Goal: Task Accomplishment & Management: Use online tool/utility

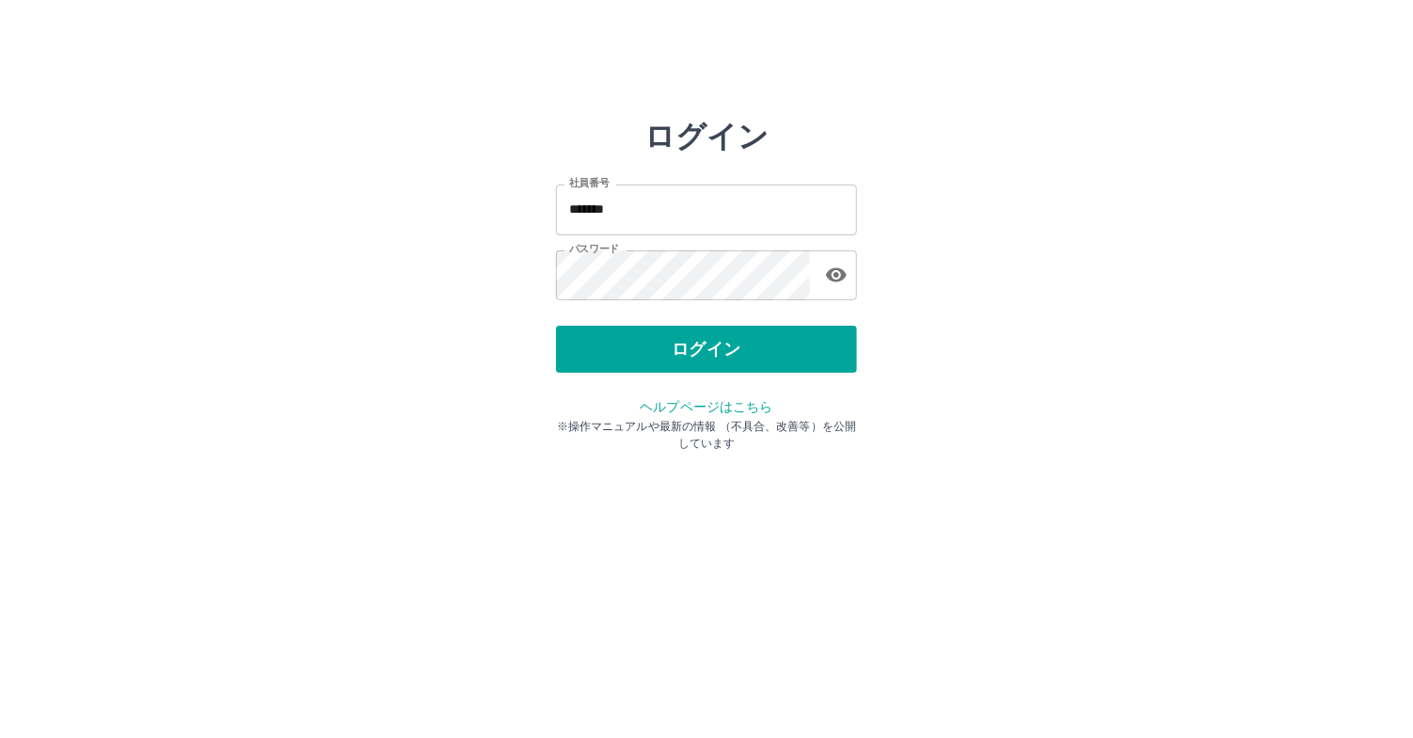
click at [768, 345] on button "ログイン" at bounding box center [706, 348] width 301 height 47
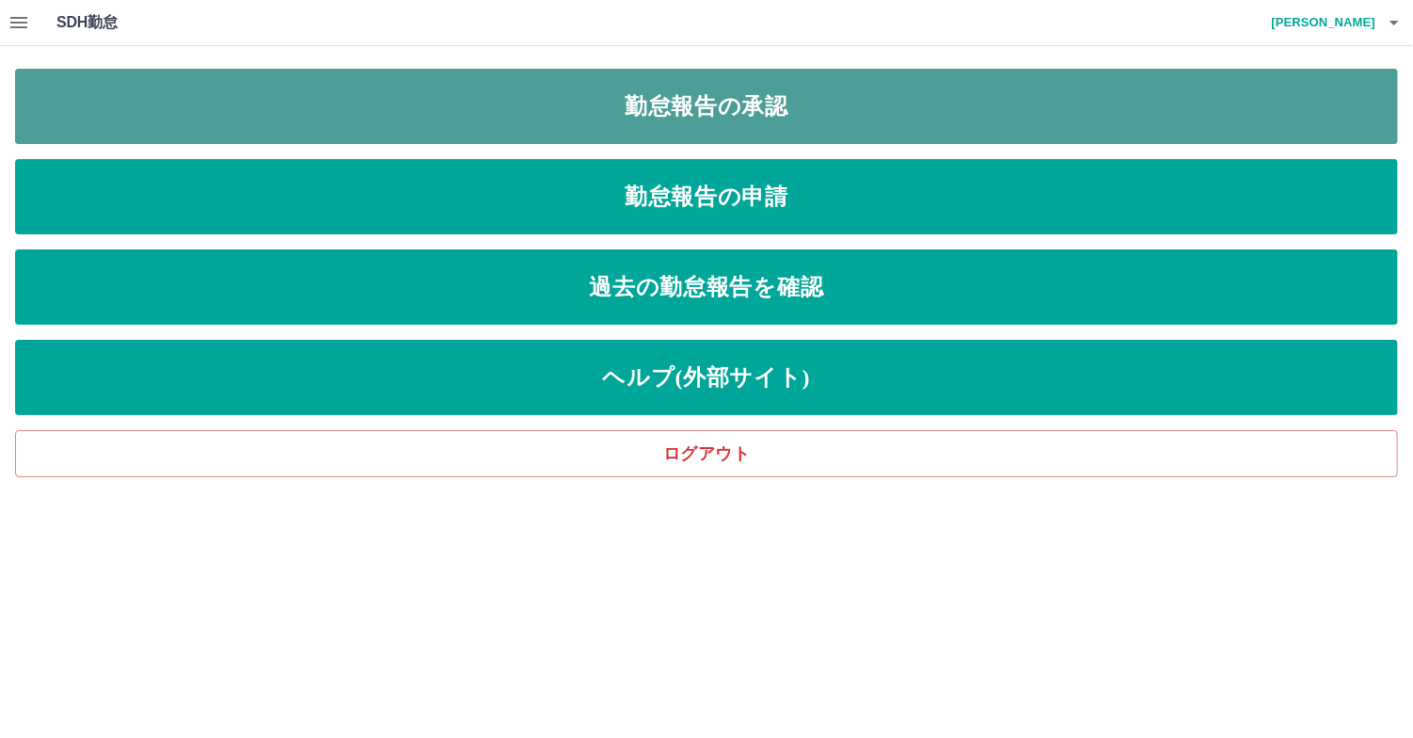
click at [754, 116] on link "勤怠報告の承認" at bounding box center [706, 106] width 1383 height 75
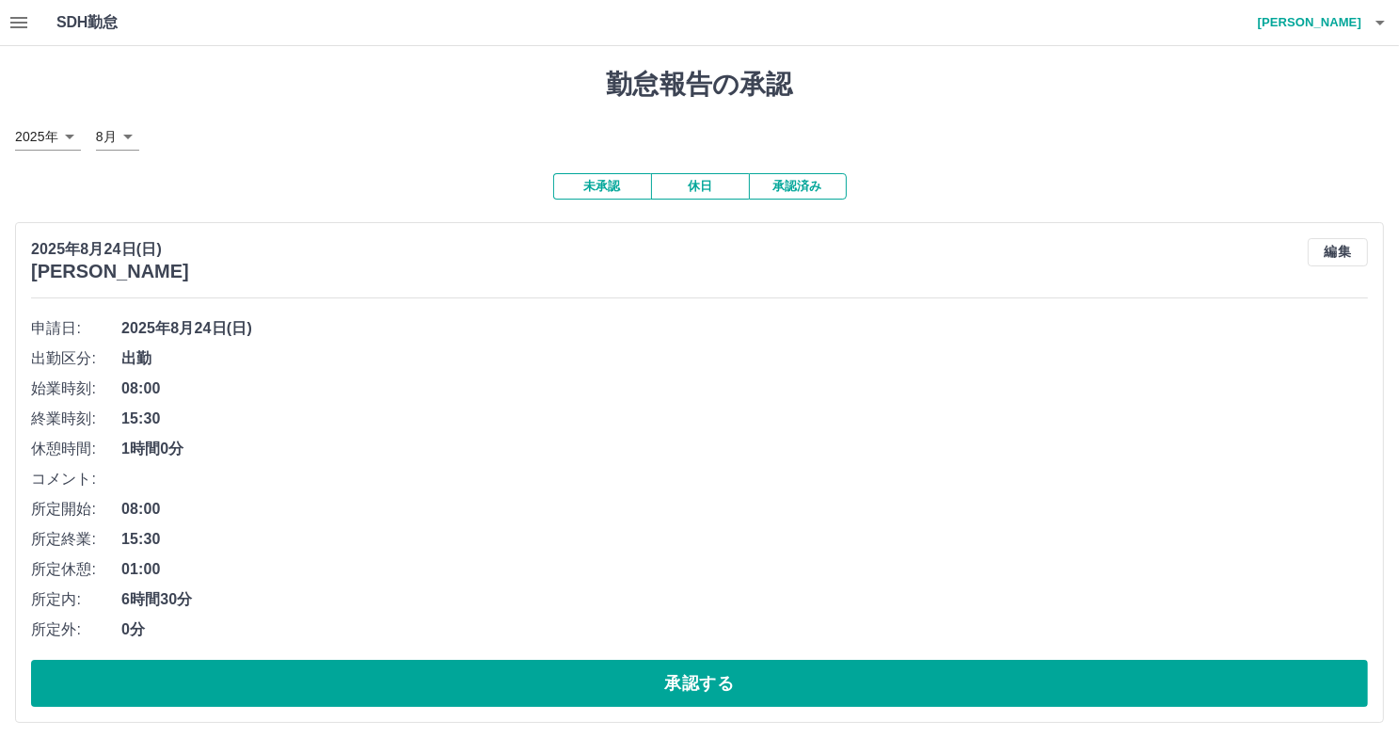
click at [18, 25] on icon "button" at bounding box center [19, 22] width 23 height 23
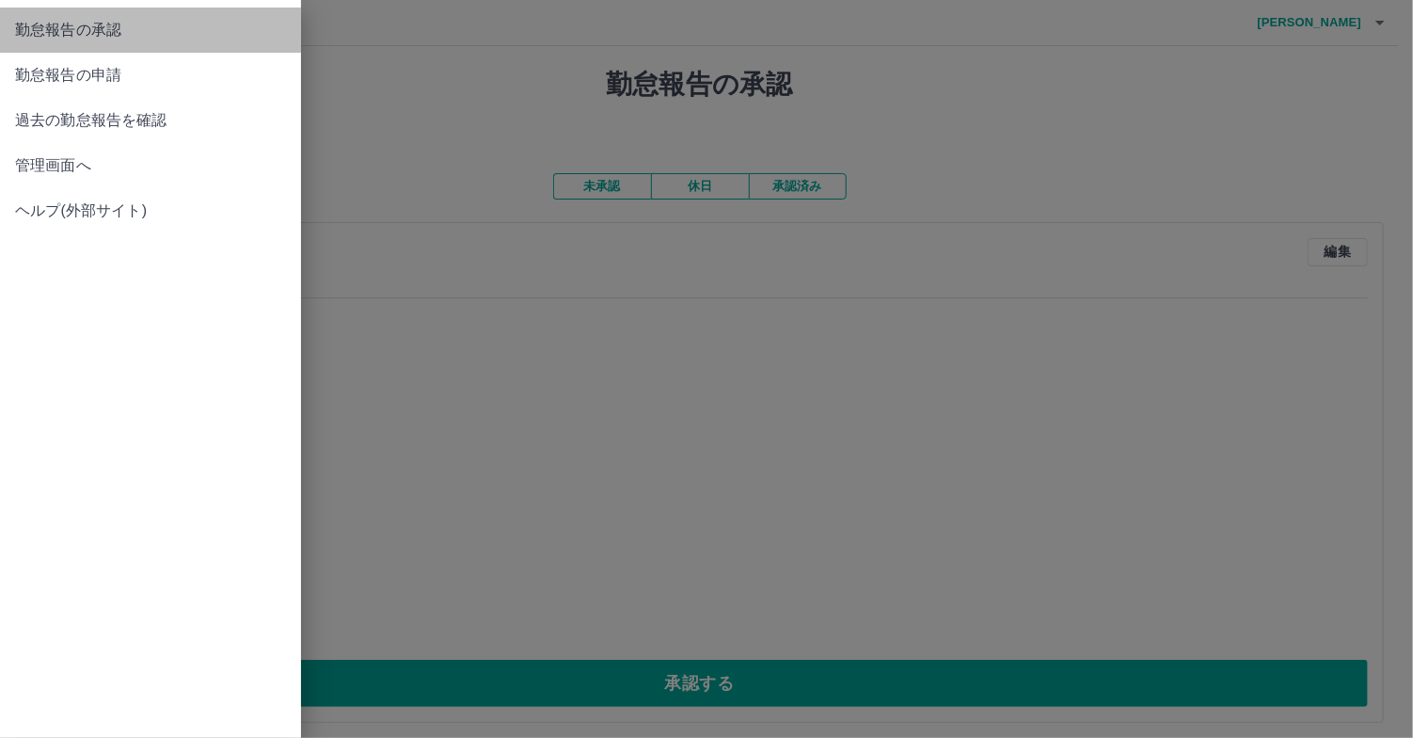
click at [140, 28] on span "勤怠報告の承認" at bounding box center [150, 30] width 271 height 23
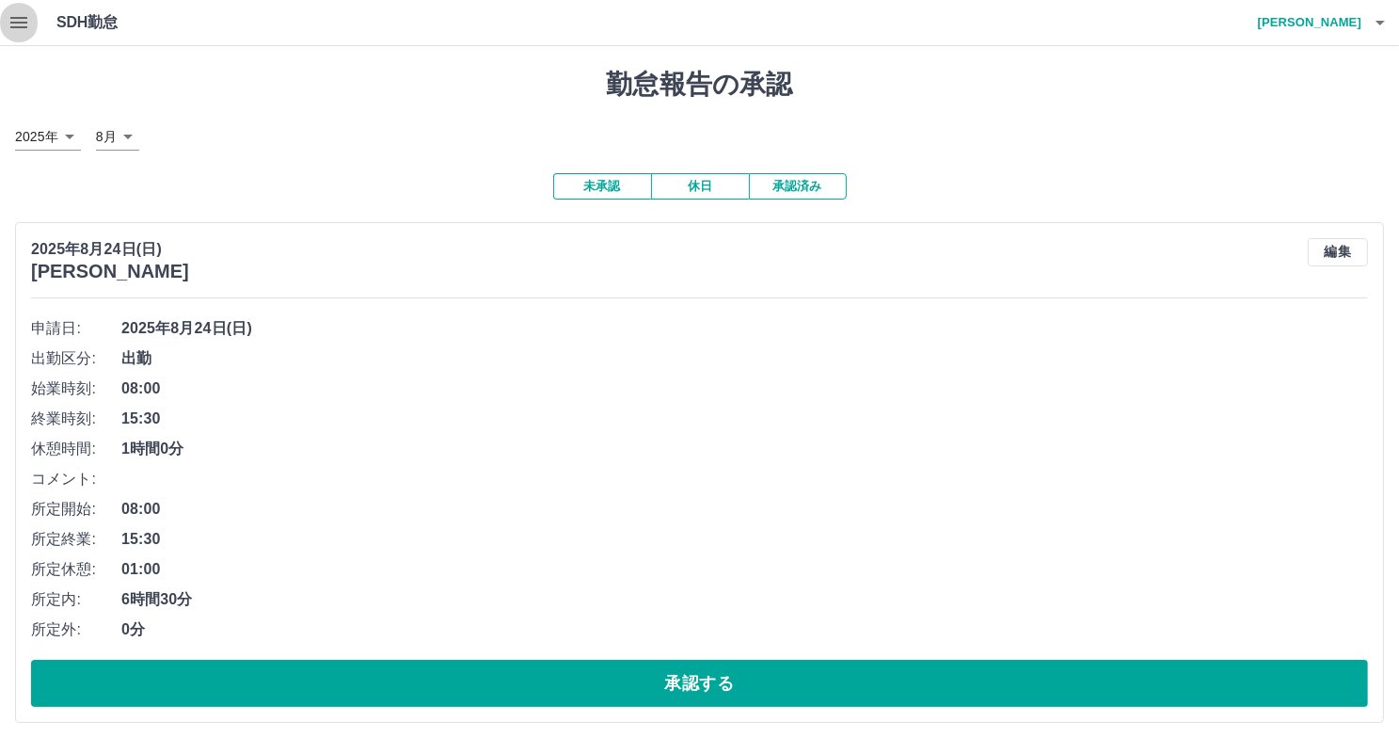
click at [21, 24] on icon "button" at bounding box center [19, 22] width 23 height 23
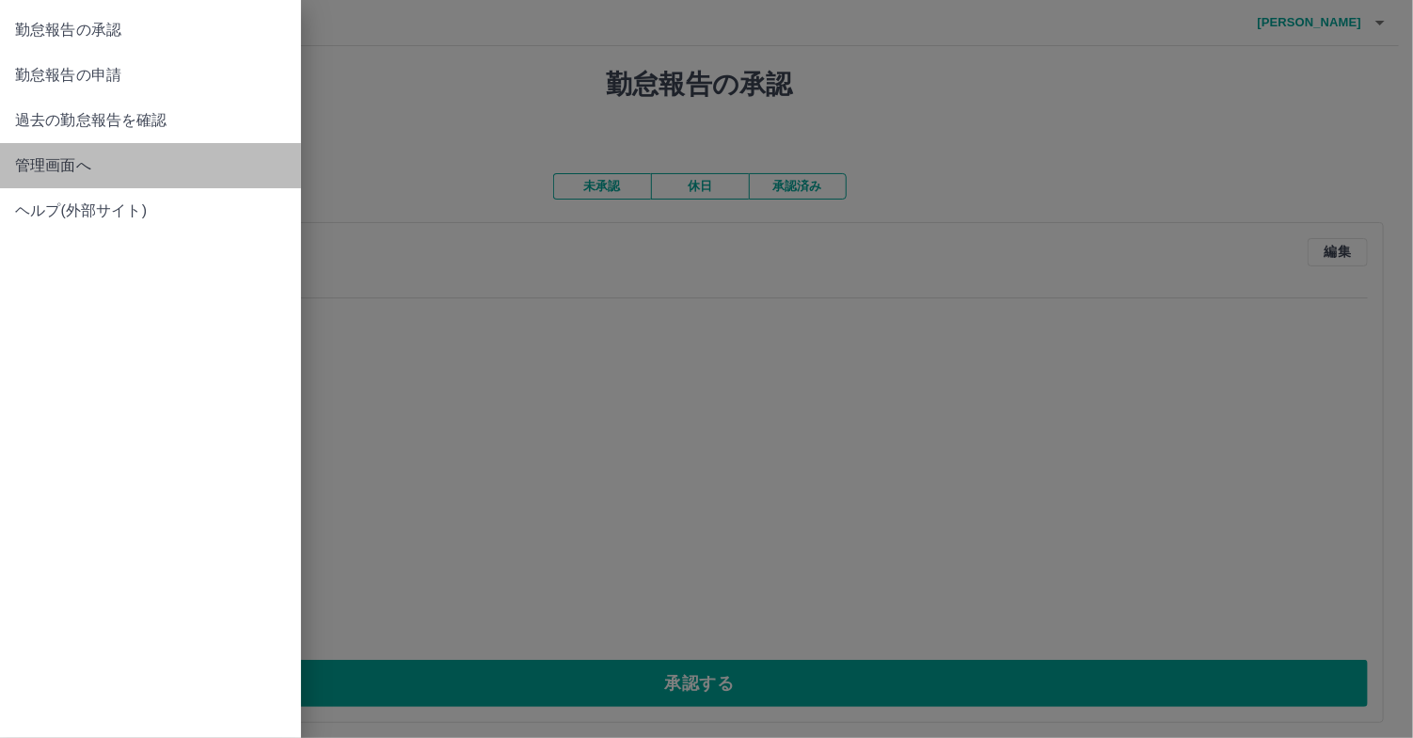
click at [80, 170] on span "管理画面へ" at bounding box center [150, 165] width 271 height 23
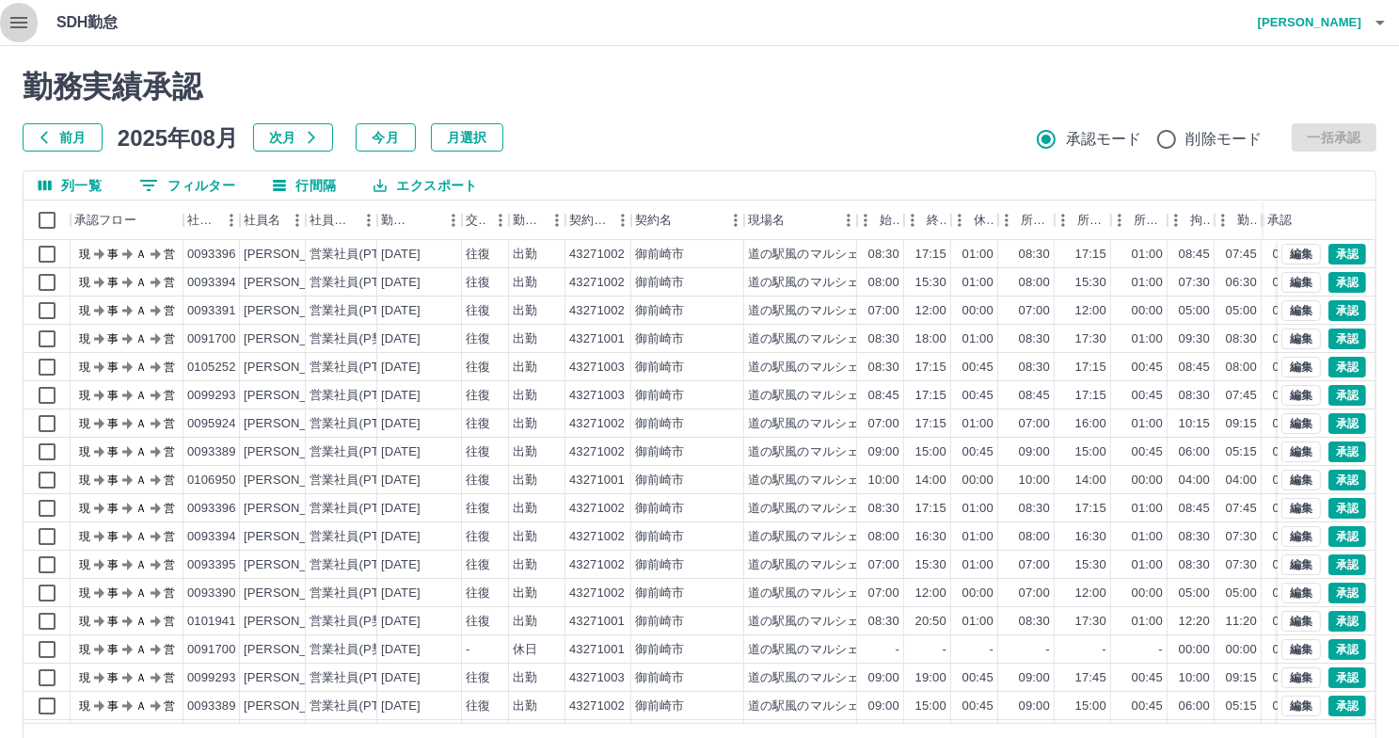
click at [9, 25] on icon "button" at bounding box center [19, 22] width 23 height 23
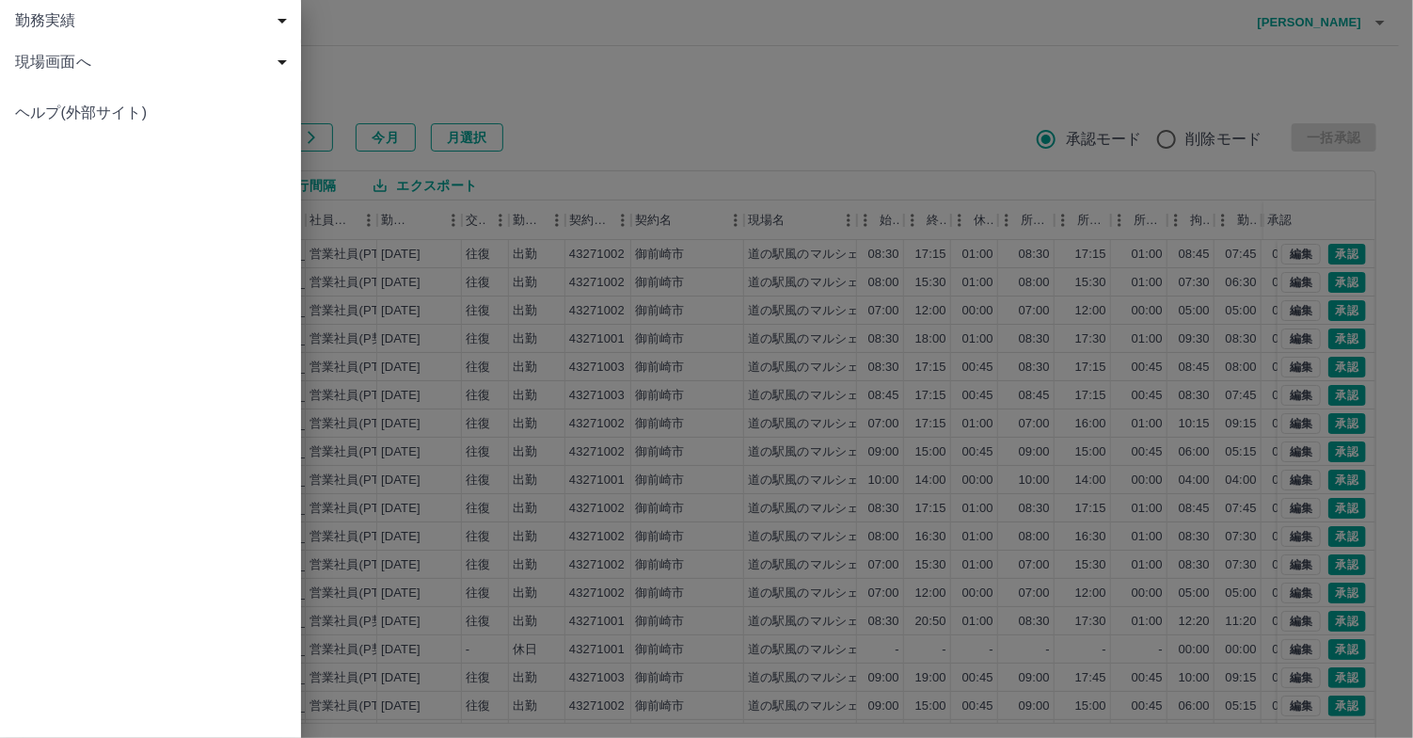
click at [403, 64] on div at bounding box center [706, 369] width 1413 height 738
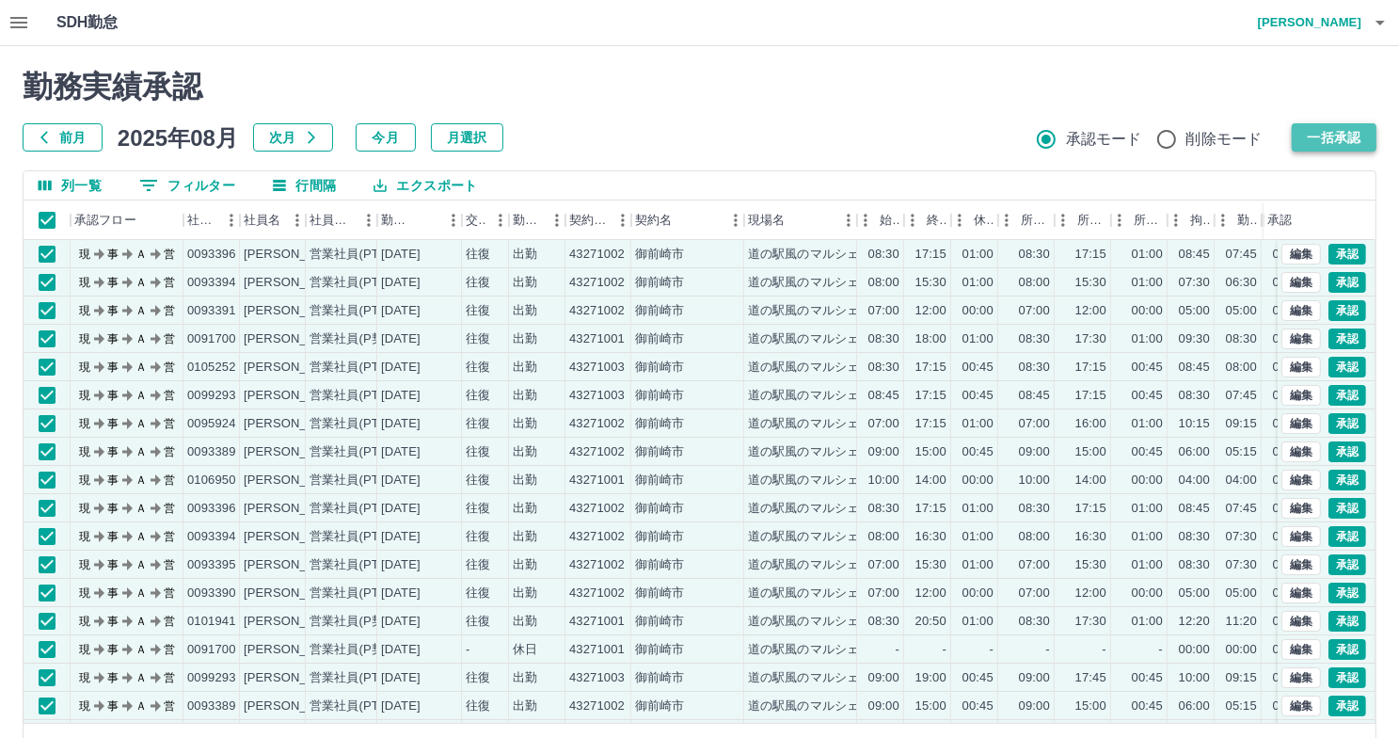
click at [1357, 140] on button "一括承認" at bounding box center [1334, 137] width 85 height 28
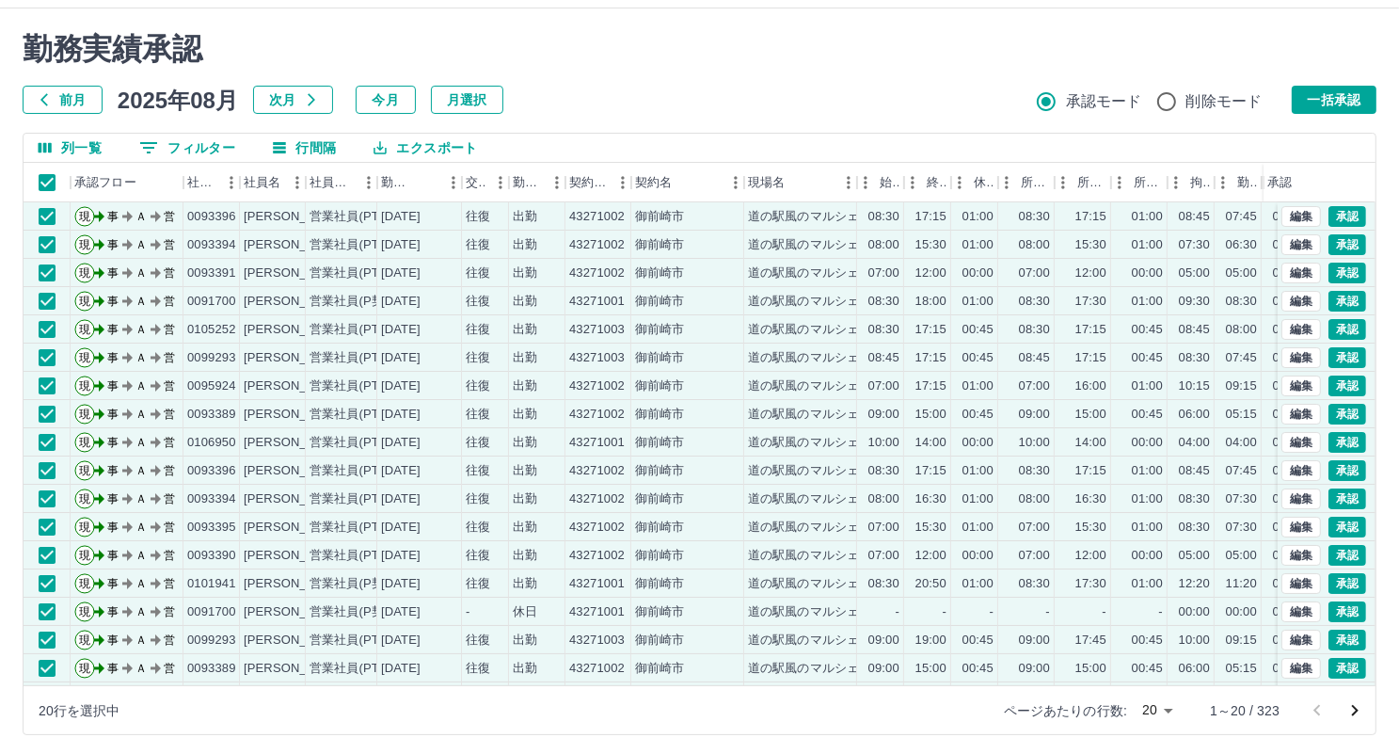
scroll to position [57, 0]
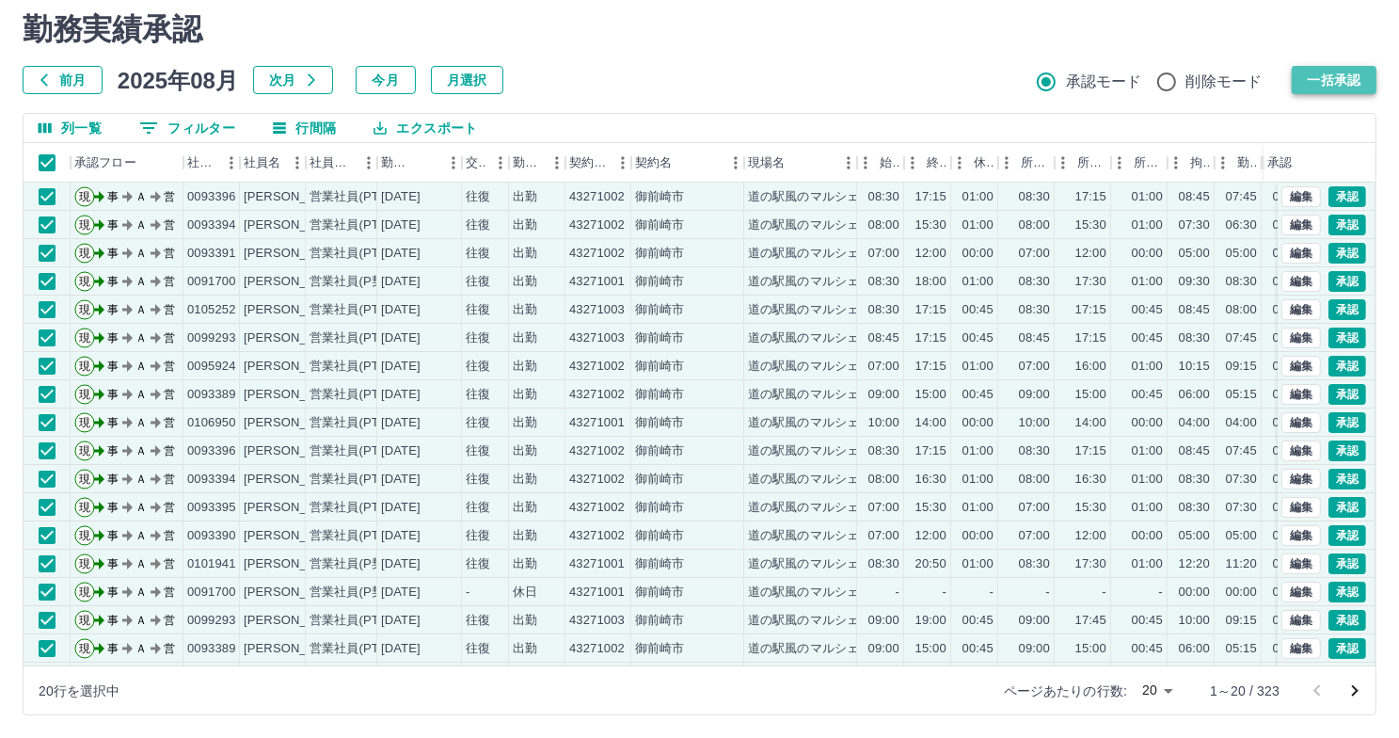
click at [1355, 86] on button "一括承認" at bounding box center [1334, 80] width 85 height 28
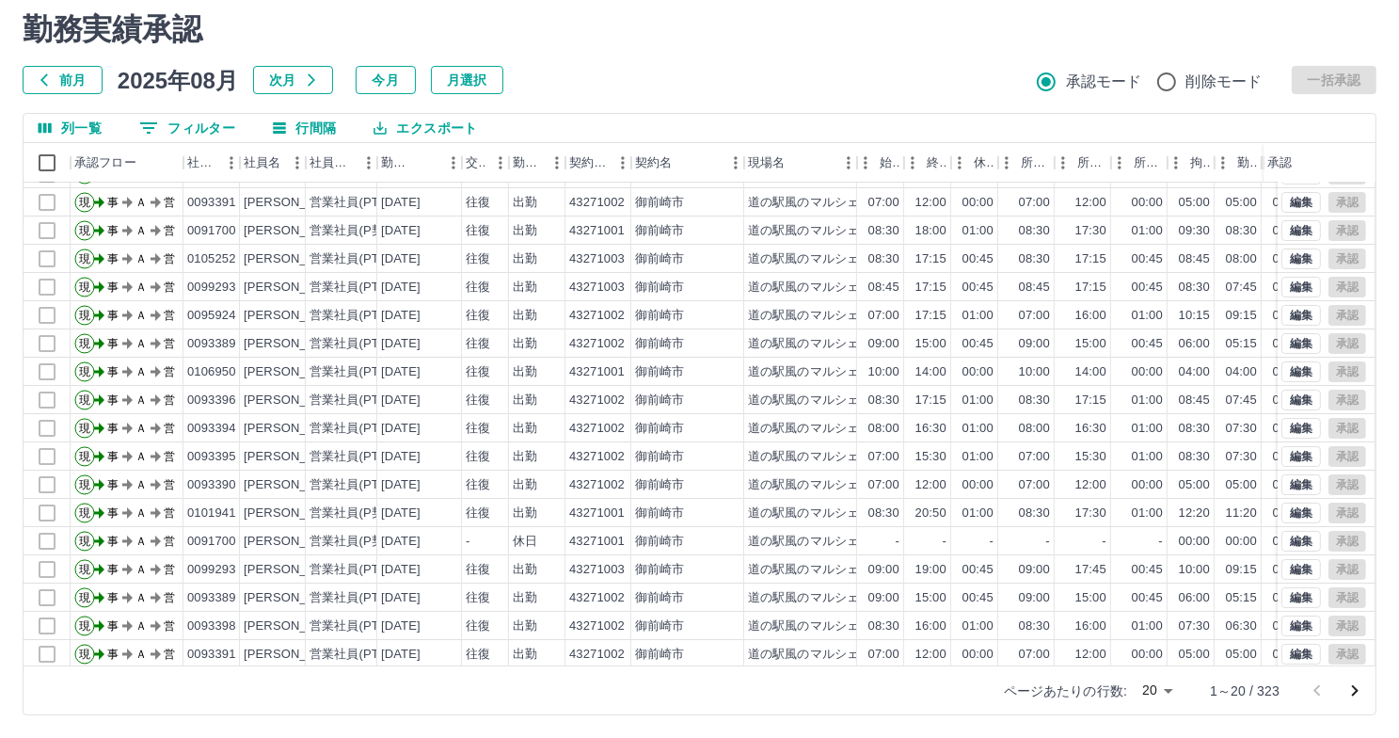
scroll to position [95, 0]
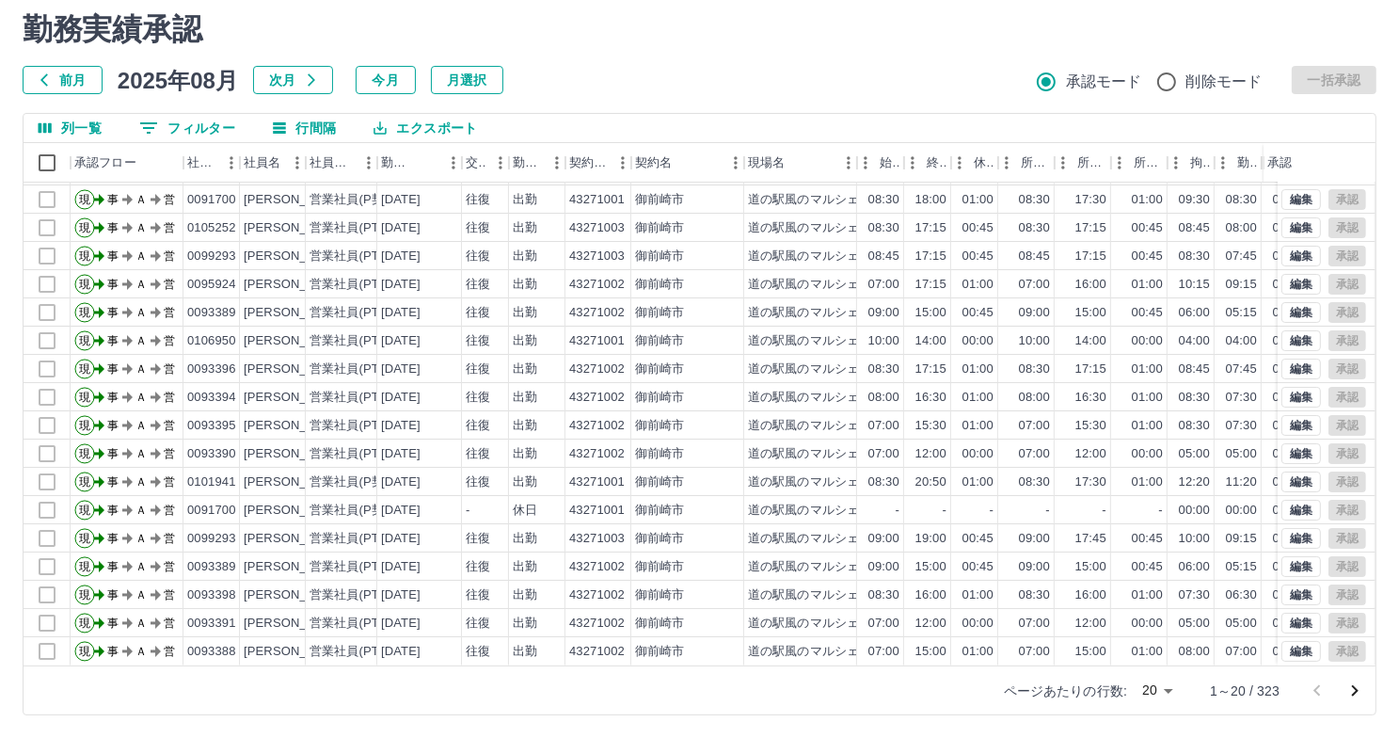
click at [1357, 685] on icon "次のページへ" at bounding box center [1354, 690] width 23 height 23
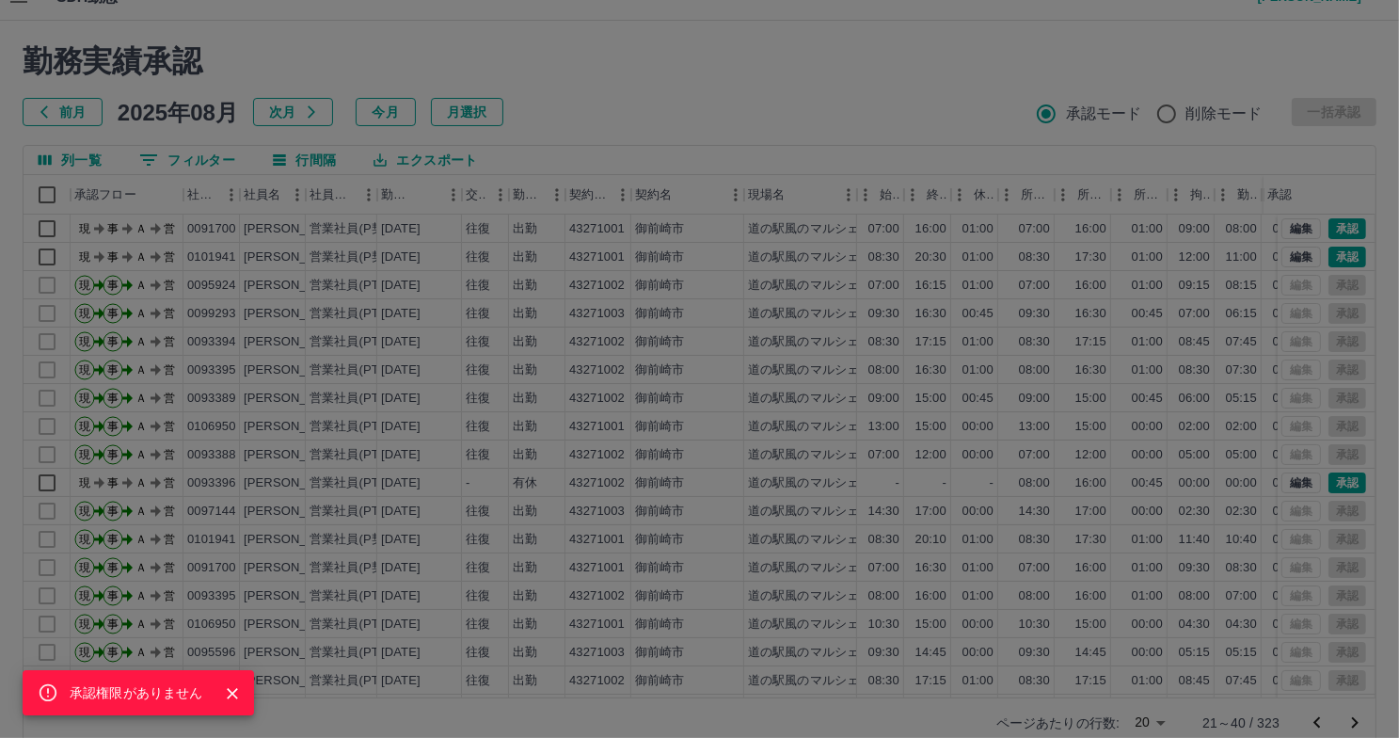
scroll to position [0, 0]
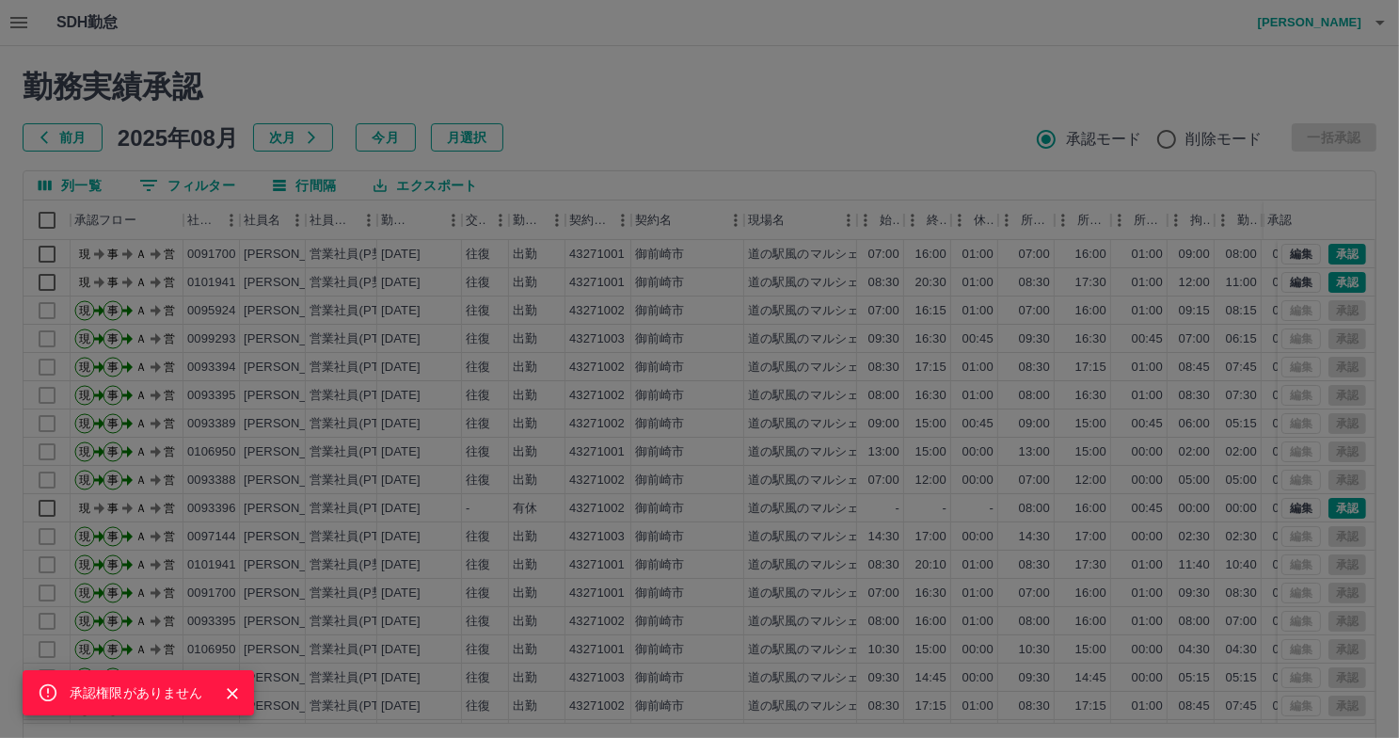
click at [42, 221] on div "承認権限がありません" at bounding box center [699, 369] width 1399 height 738
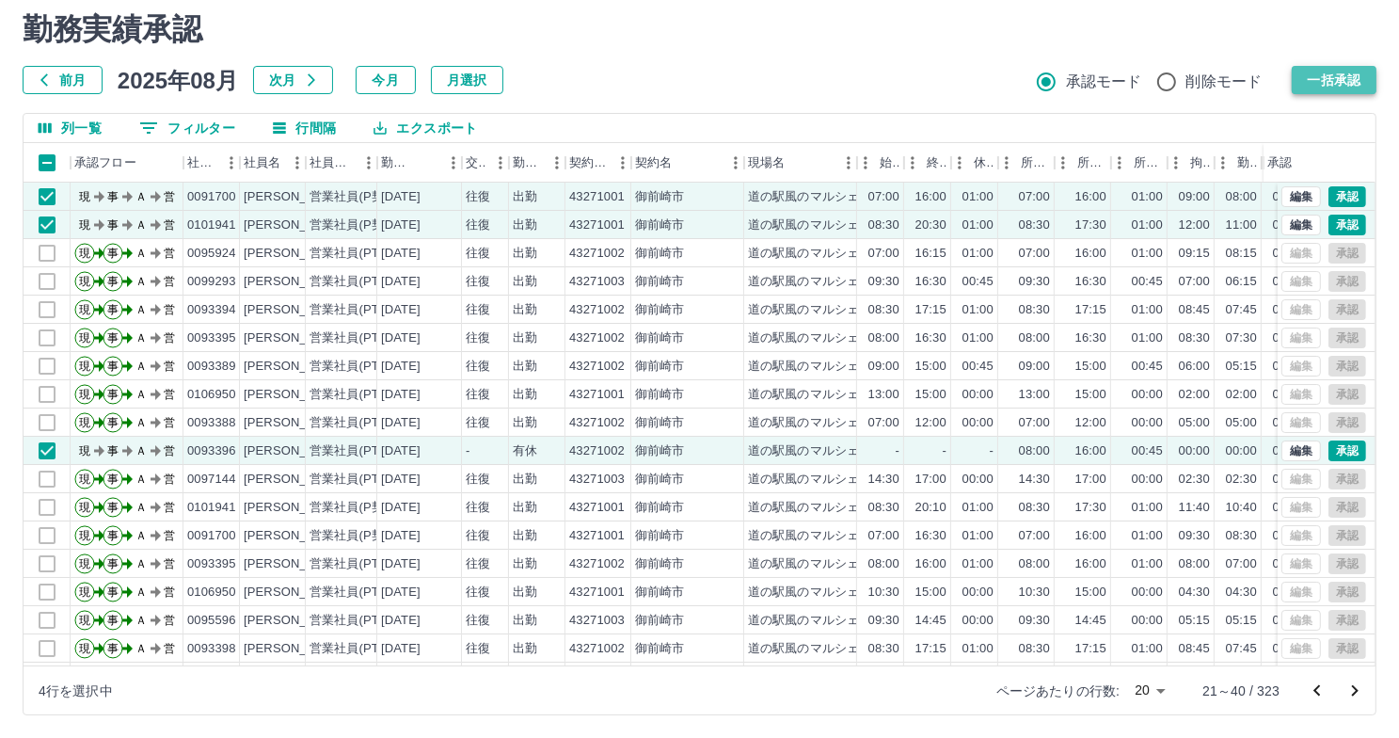
click at [1338, 81] on button "一括承認" at bounding box center [1334, 80] width 85 height 28
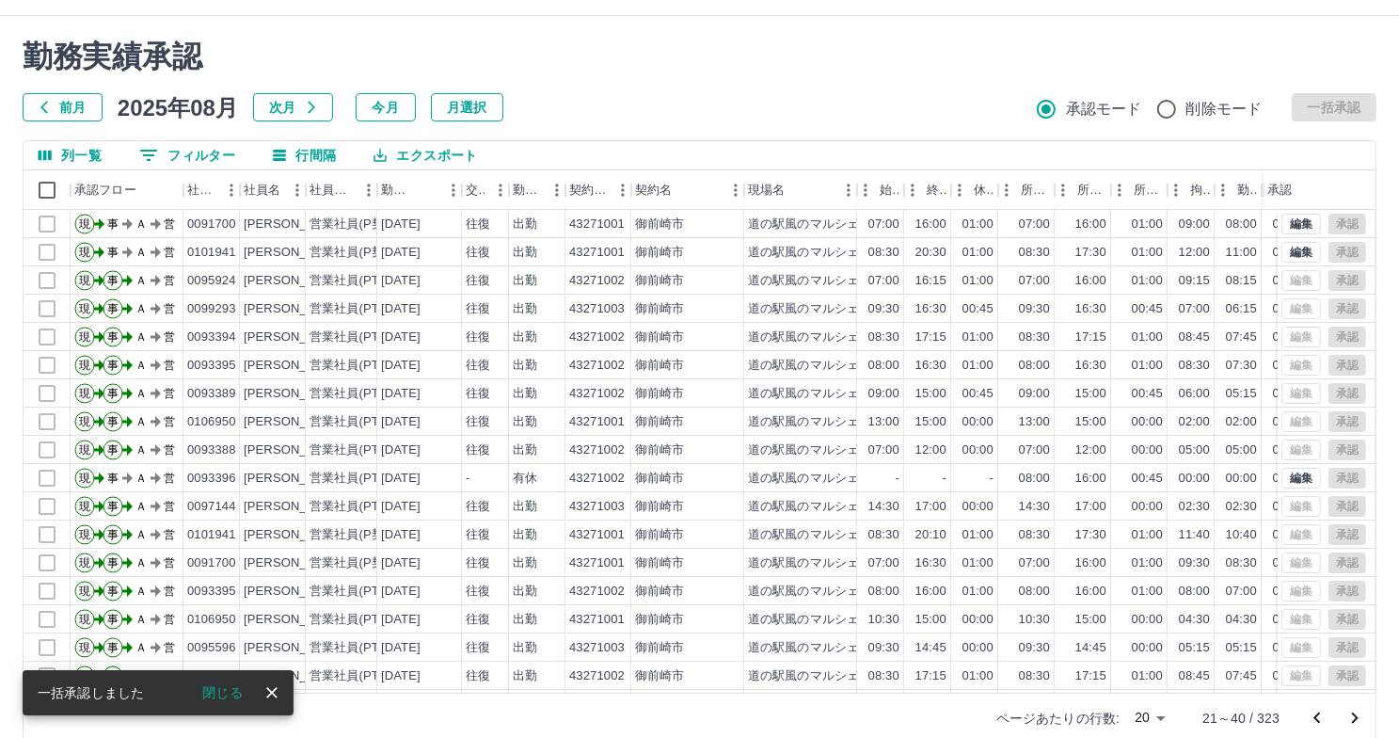
scroll to position [57, 0]
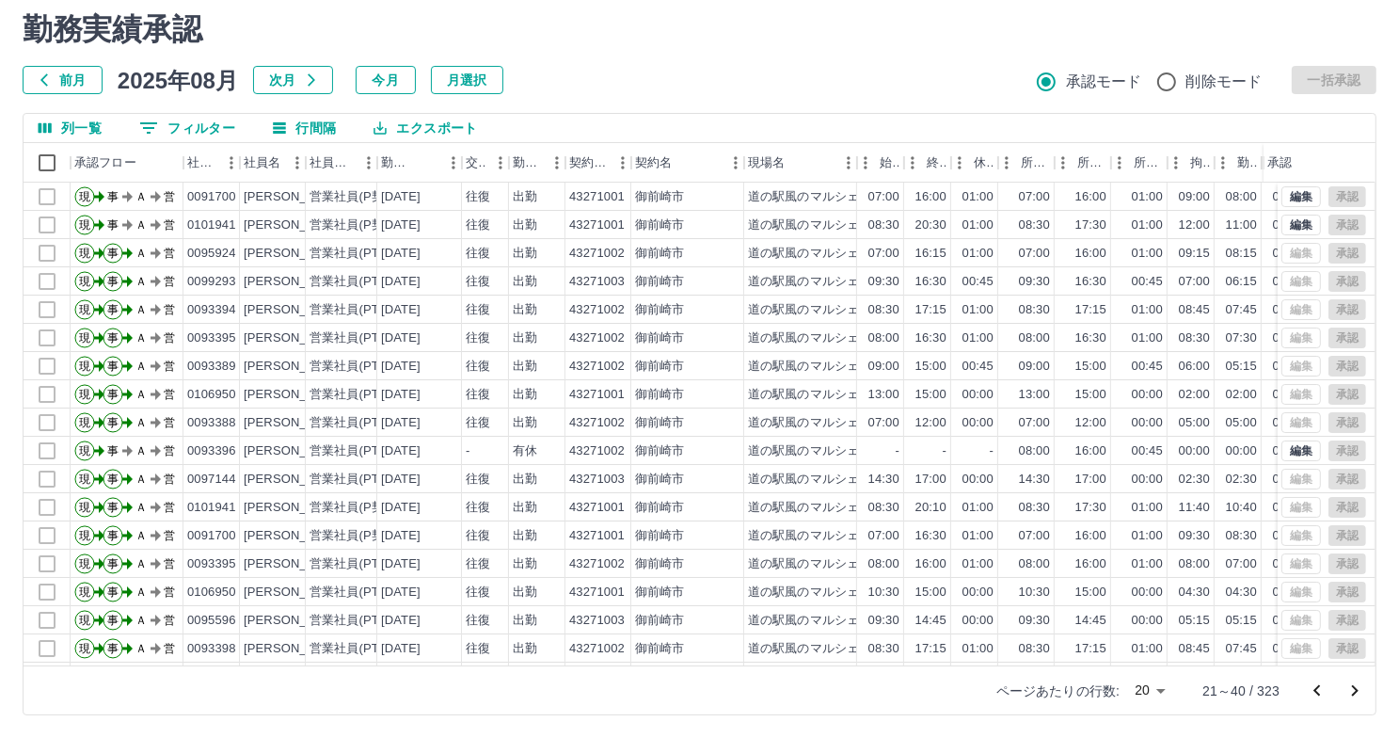
click at [1354, 689] on icon "次のページへ" at bounding box center [1354, 690] width 23 height 23
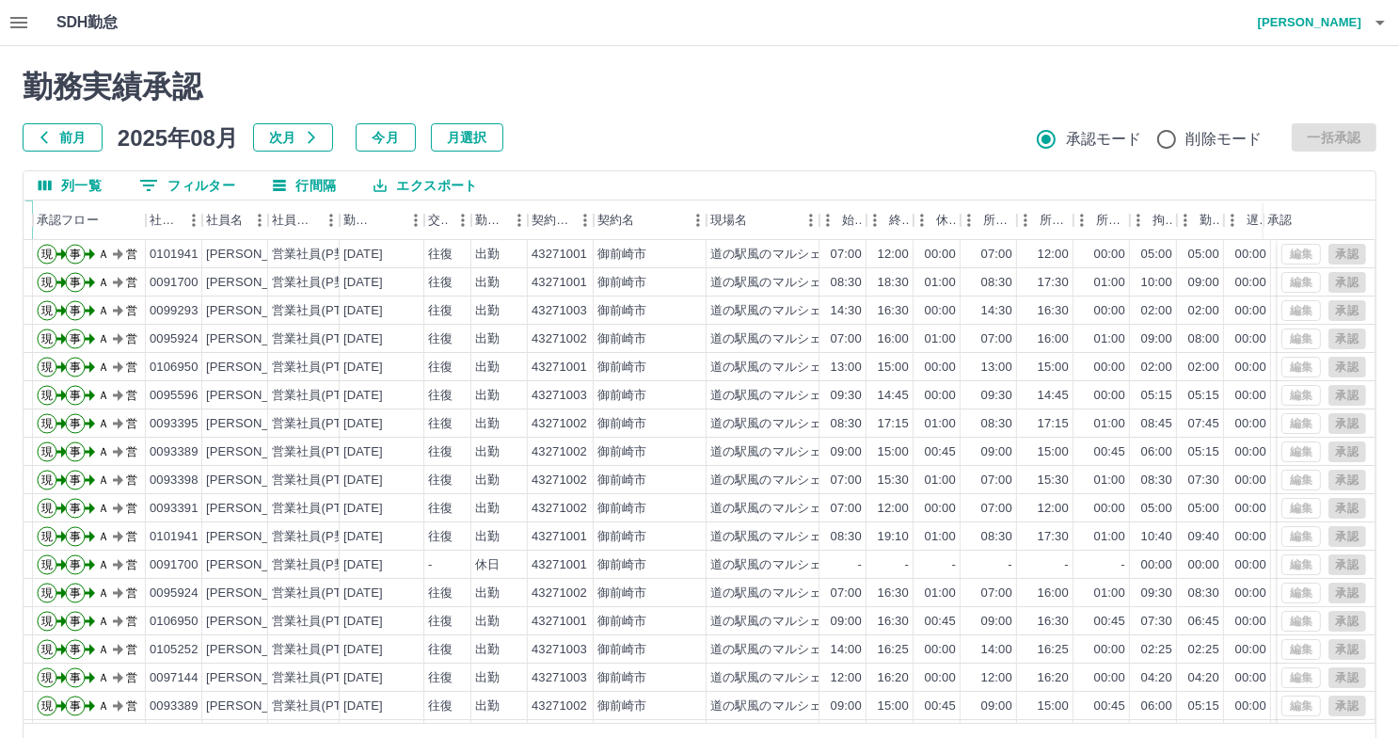
scroll to position [0, 0]
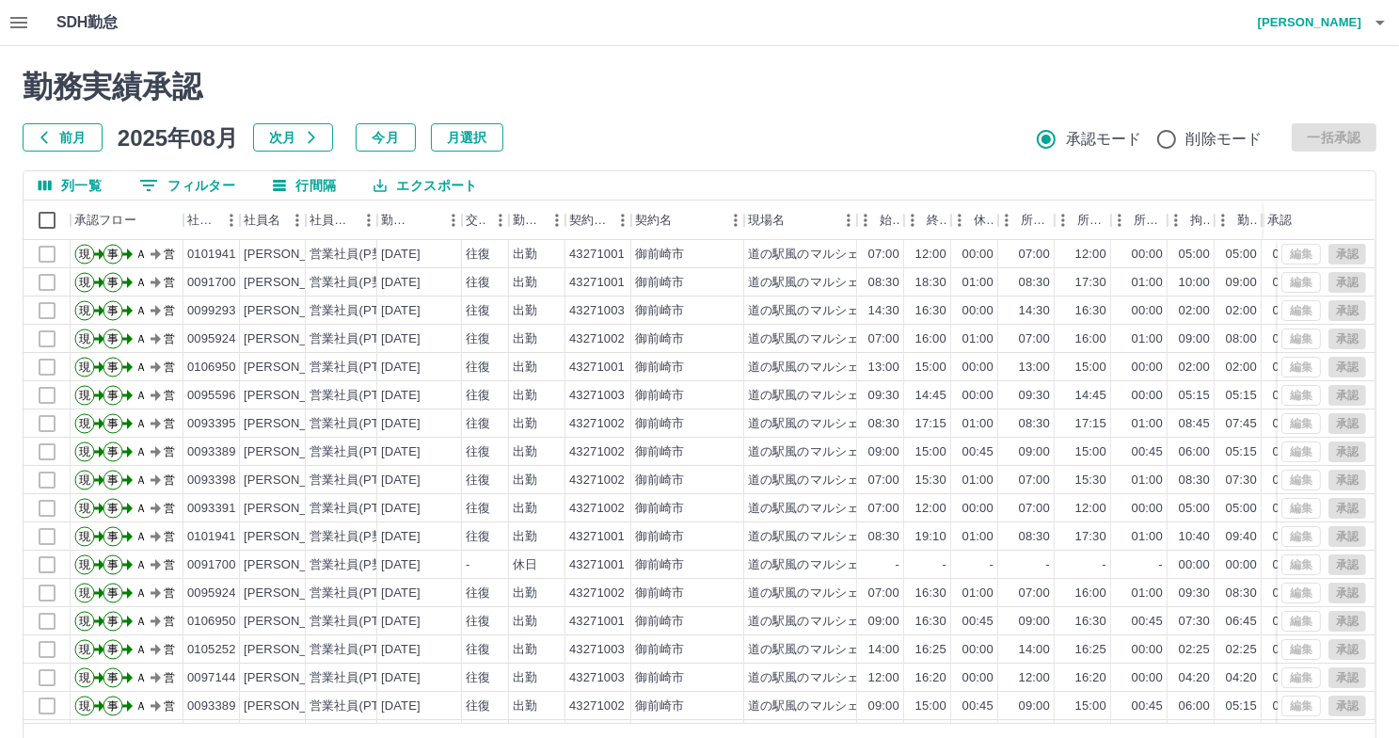
click at [612, 147] on div "前月 2025年08月 次月 今月 月選択 承認モード 削除モード 一括承認" at bounding box center [700, 137] width 1354 height 28
